Goal: Task Accomplishment & Management: Use online tool/utility

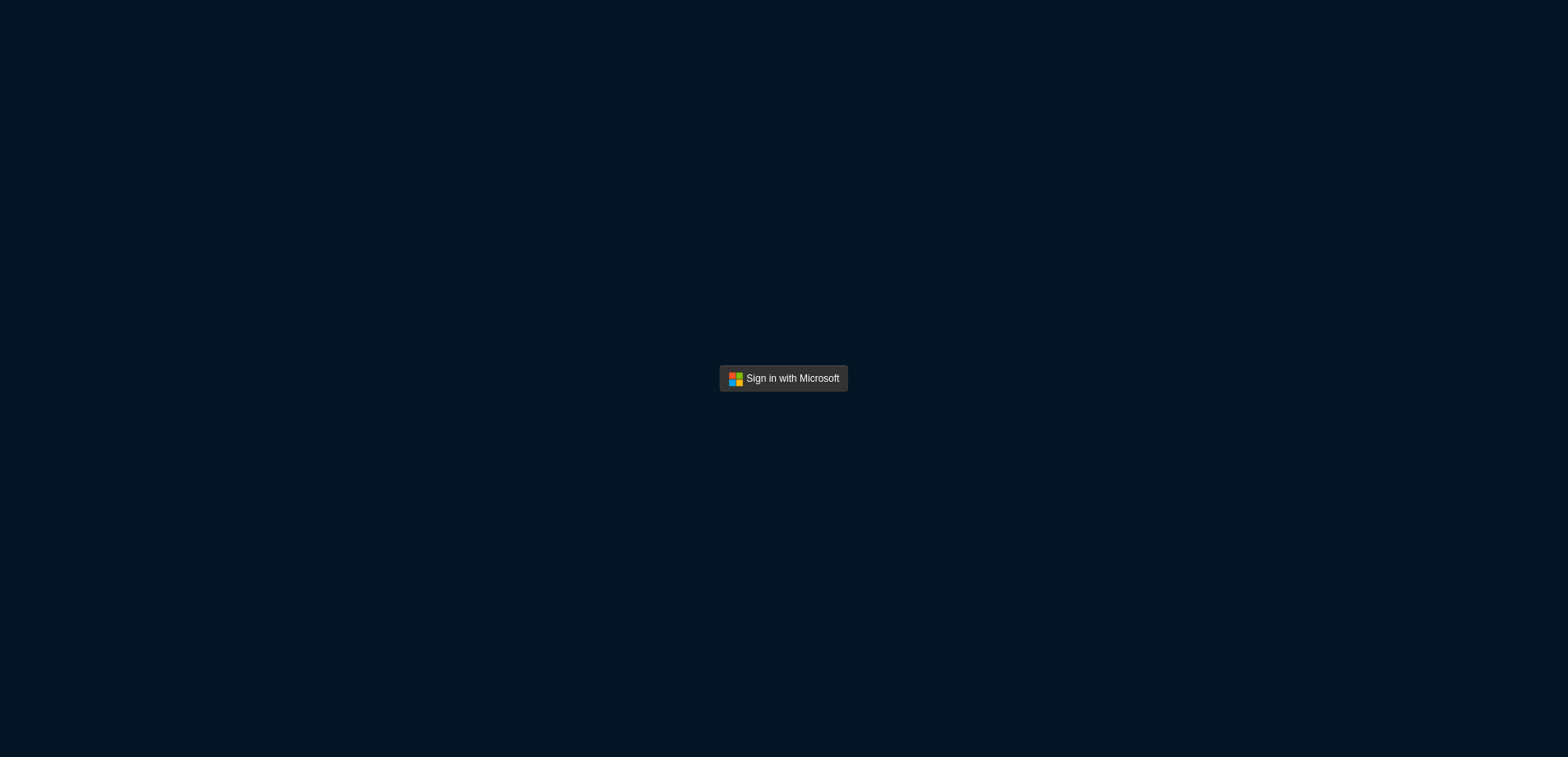
click at [1230, 147] on div "Sign in with Microsoft" at bounding box center [784, 378] width 1568 height 757
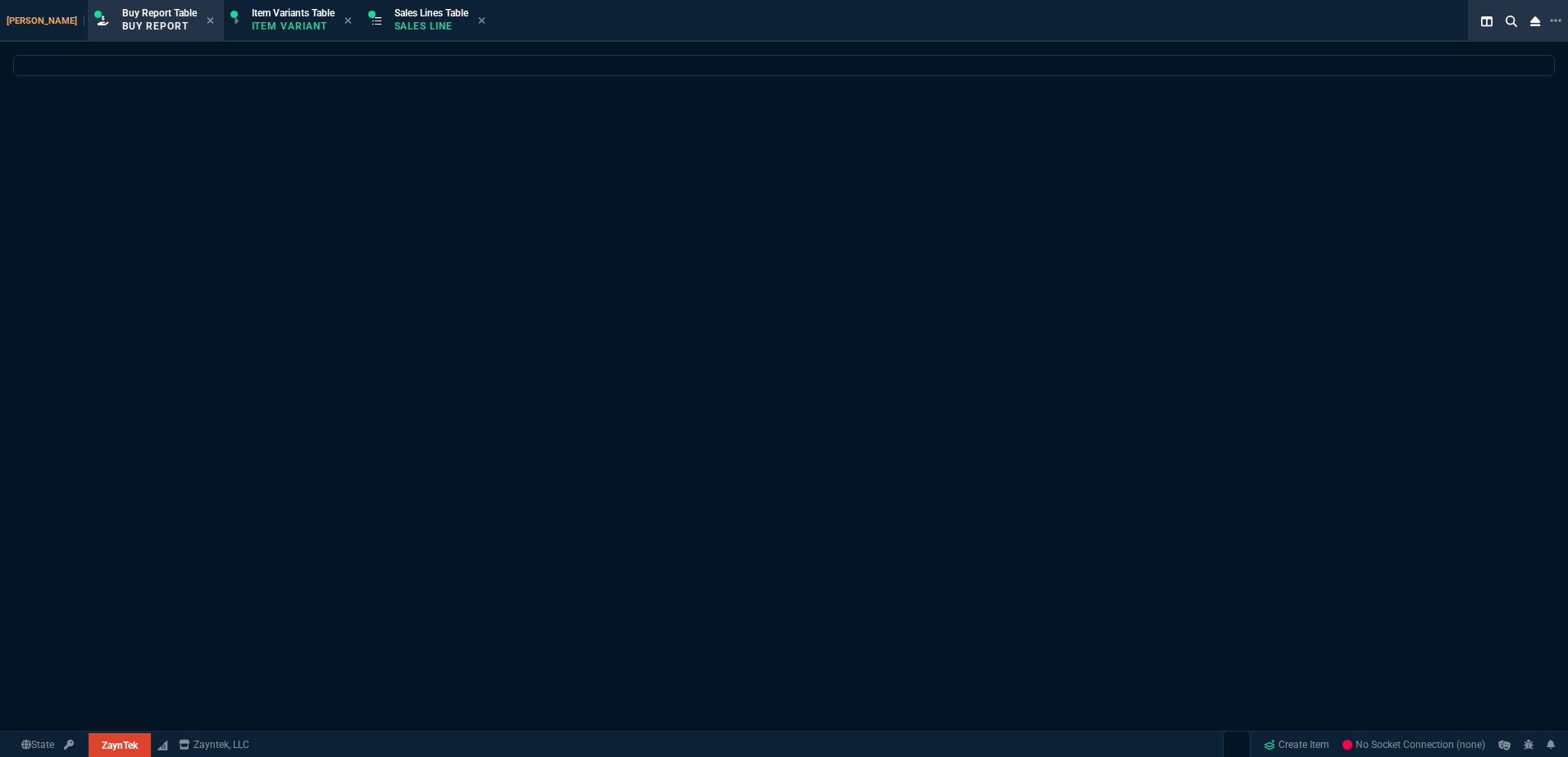
select select "1: BROV"
